Goal: Information Seeking & Learning: Check status

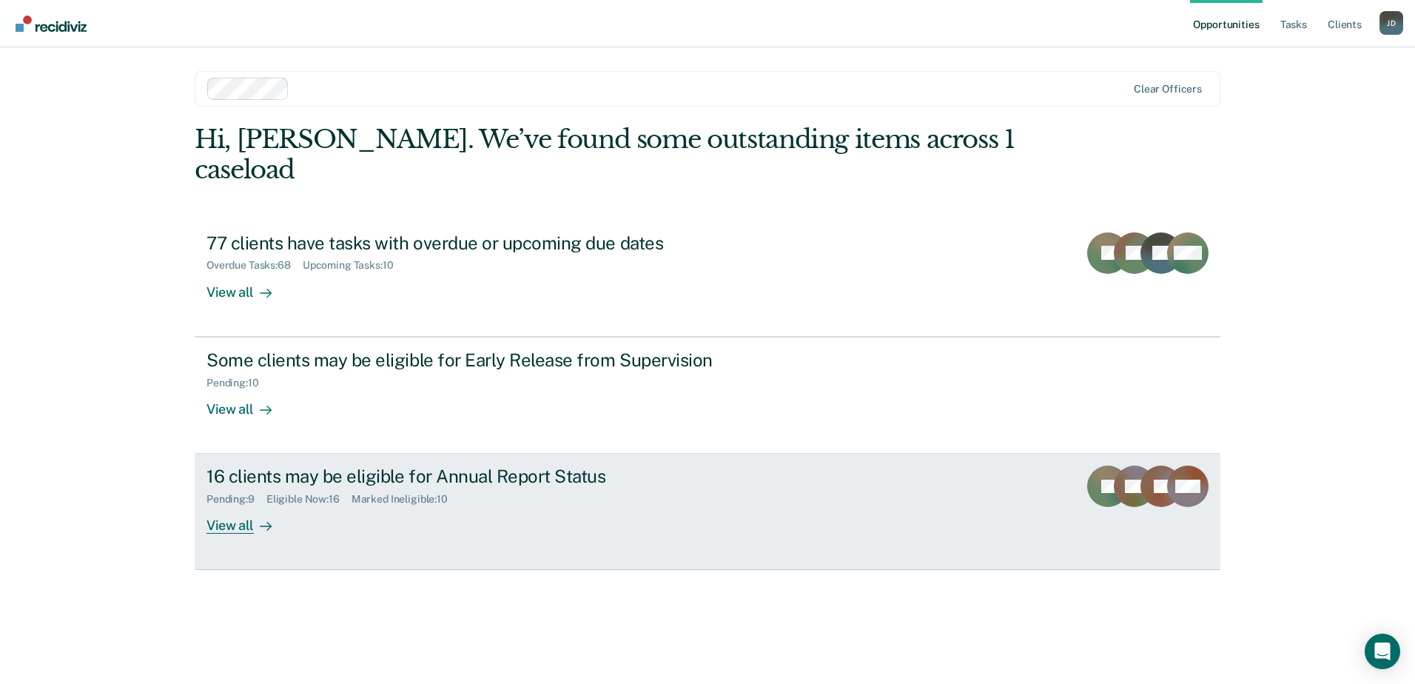
click at [224, 506] on div "View all" at bounding box center [248, 520] width 83 height 29
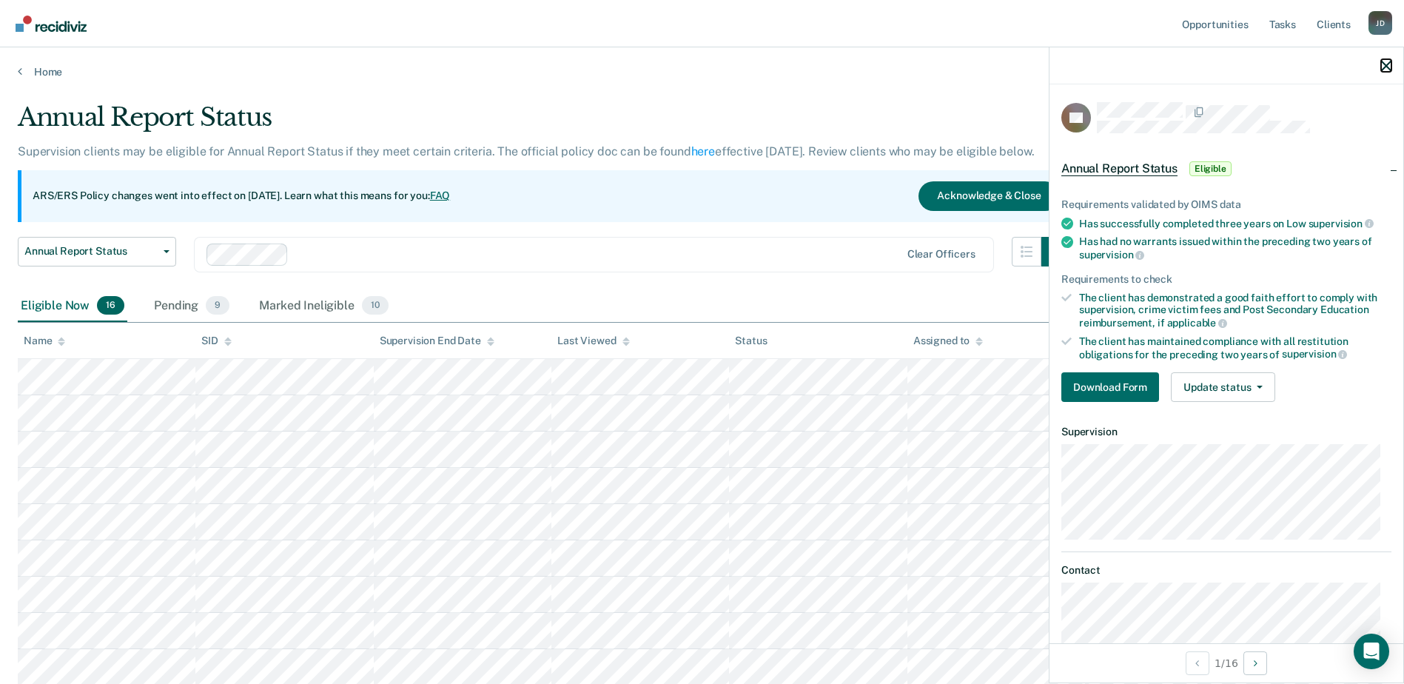
click at [1388, 63] on icon "button" at bounding box center [1386, 66] width 10 height 10
